Goal: Browse casually

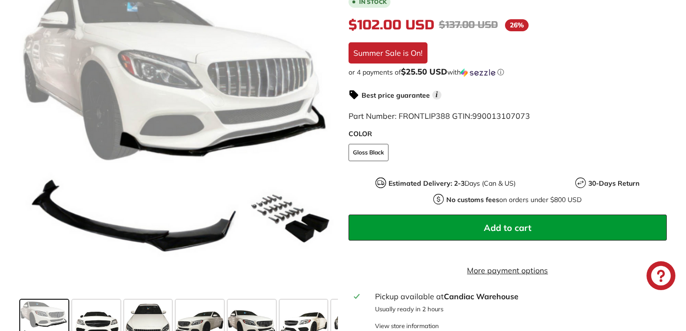
scroll to position [270, 0]
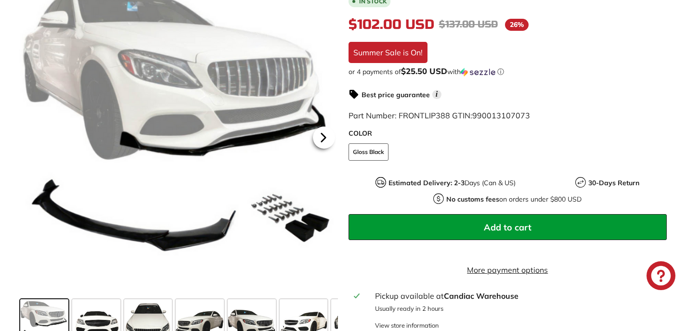
click at [324, 138] on icon at bounding box center [324, 137] width 22 height 22
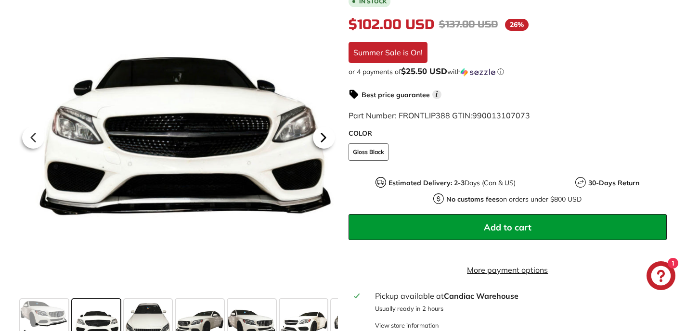
click at [321, 138] on icon at bounding box center [324, 137] width 22 height 22
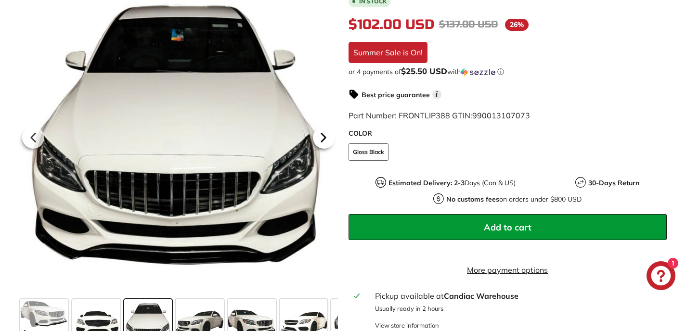
click at [321, 138] on icon at bounding box center [324, 137] width 22 height 22
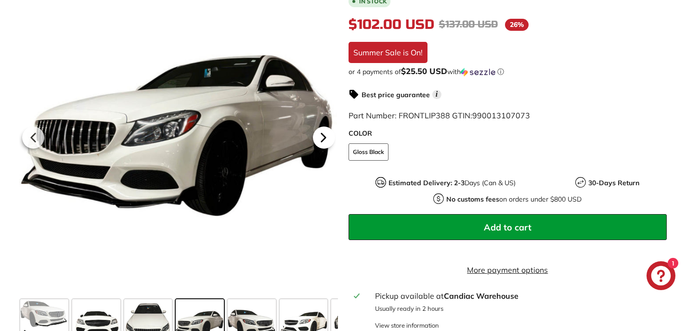
click at [321, 138] on icon at bounding box center [324, 137] width 22 height 22
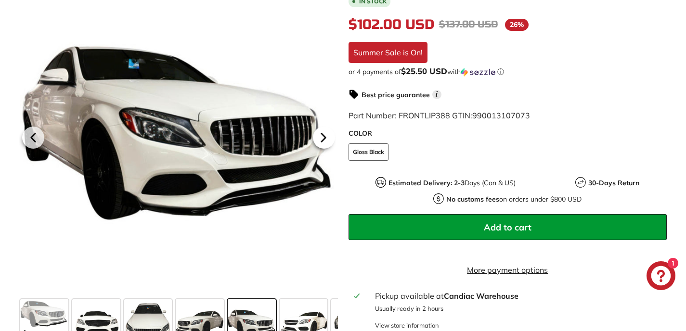
click at [321, 138] on icon at bounding box center [324, 137] width 22 height 22
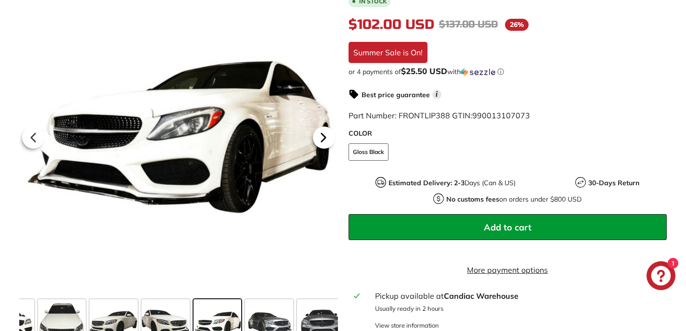
scroll to position [0, 125]
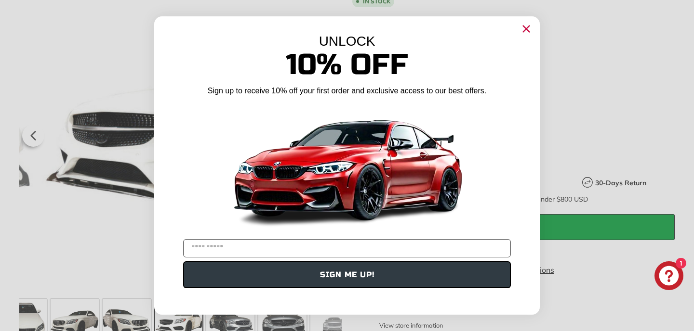
click at [321, 138] on img "POPUP Form" at bounding box center [346, 167] width 241 height 135
click at [525, 27] on icon "Close dialog" at bounding box center [526, 29] width 6 height 6
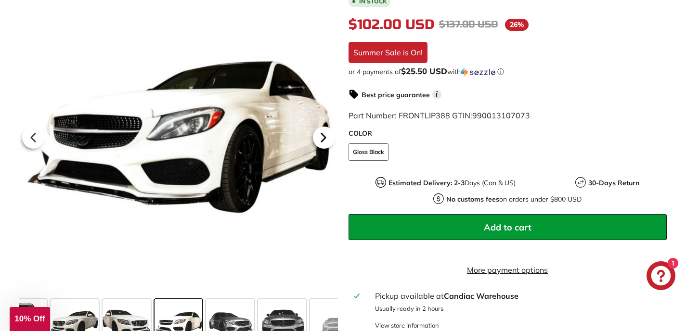
click at [320, 126] on icon at bounding box center [324, 137] width 22 height 22
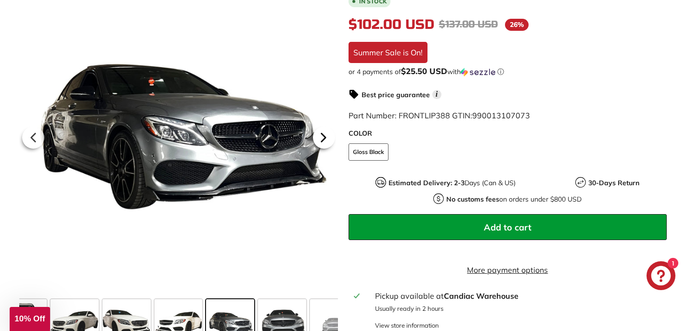
click at [318, 132] on icon at bounding box center [324, 137] width 22 height 22
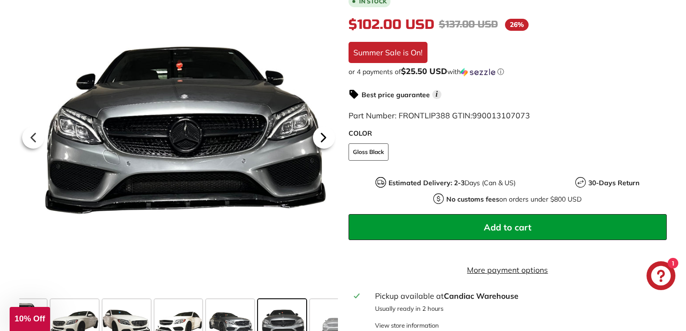
click at [318, 132] on icon at bounding box center [324, 137] width 22 height 22
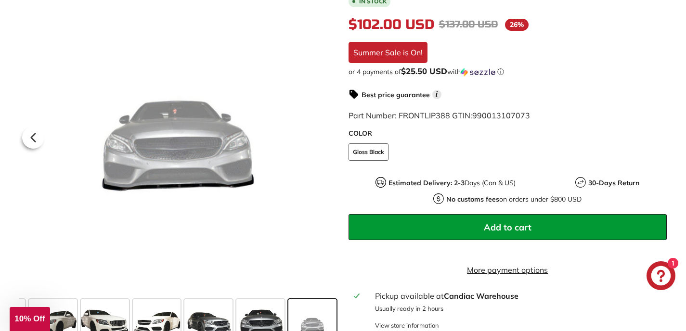
scroll to position [0, 147]
